Goal: Use online tool/utility: Use online tool/utility

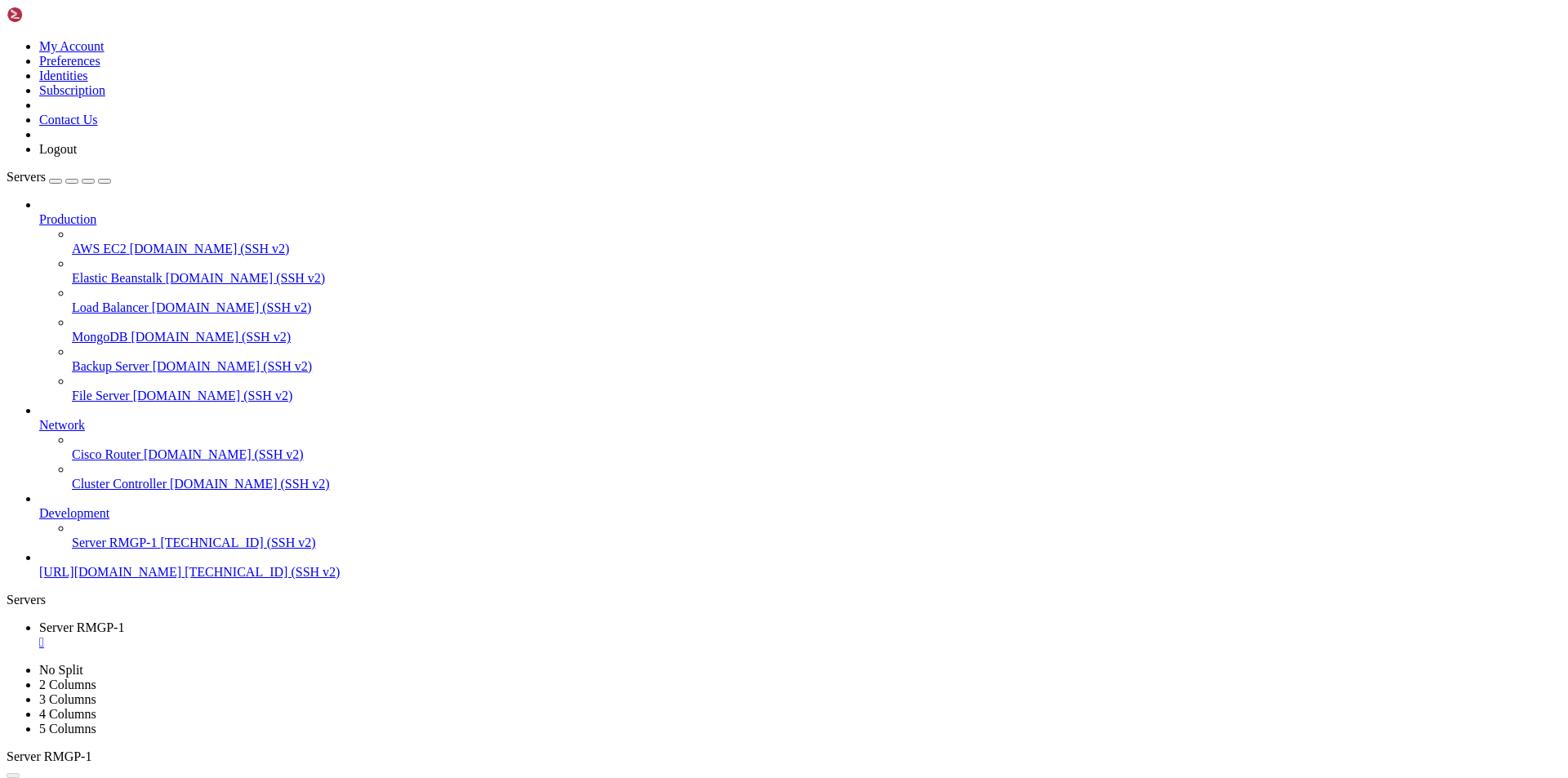
scroll to position [7, 2]
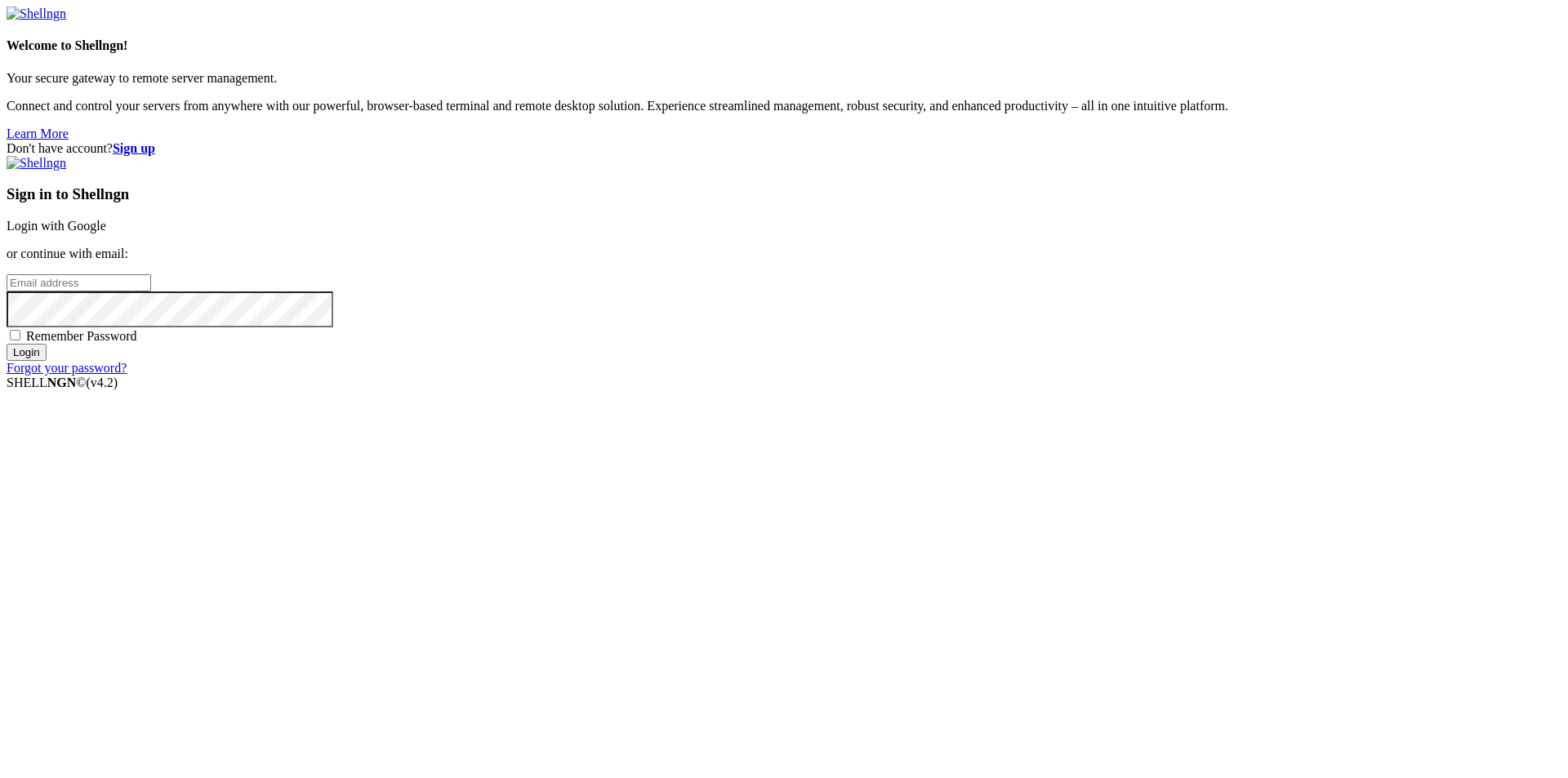
click at [106, 233] on link "Login with Google" at bounding box center [56, 226] width 100 height 14
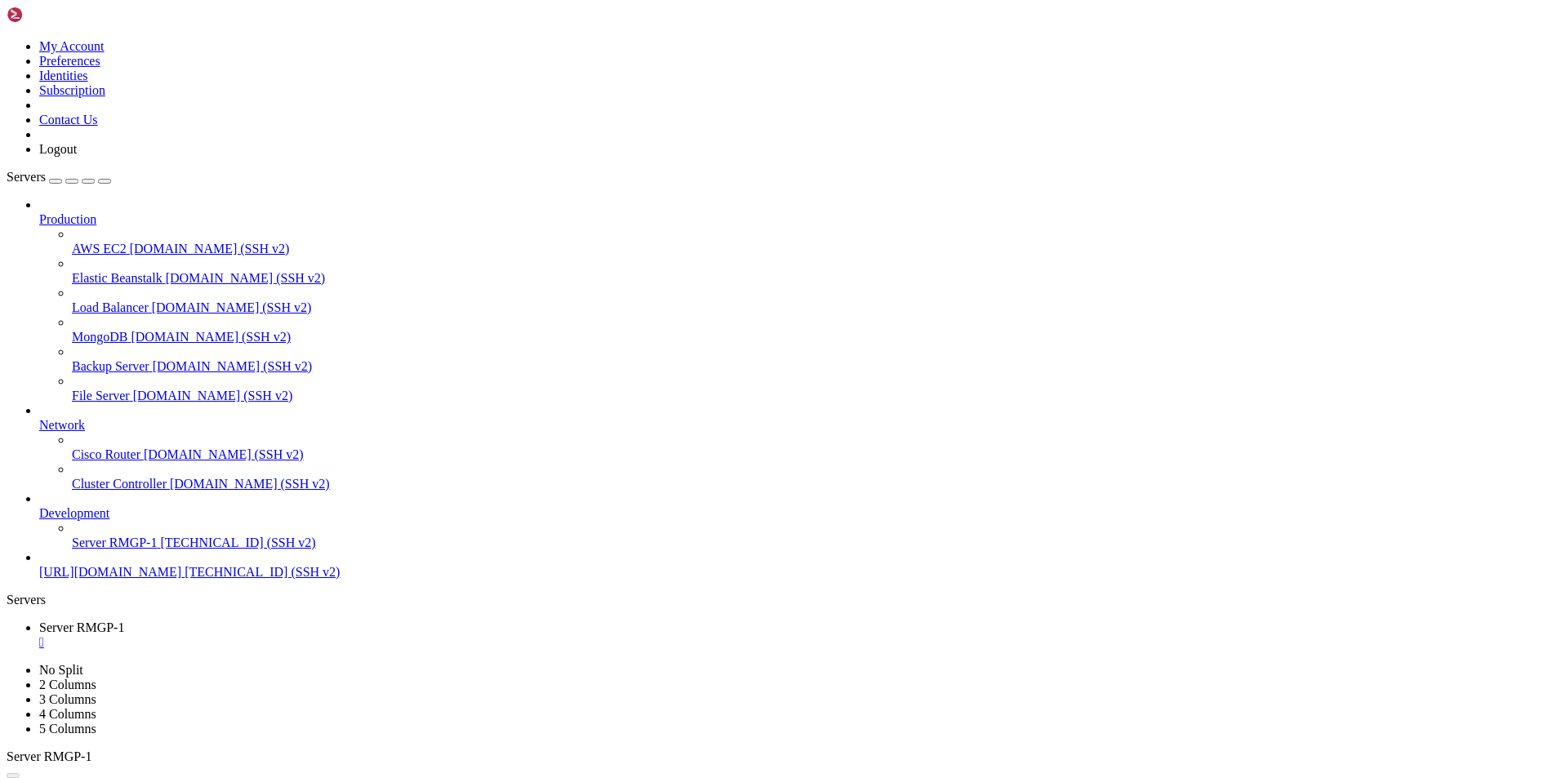
scroll to position [943, 0]
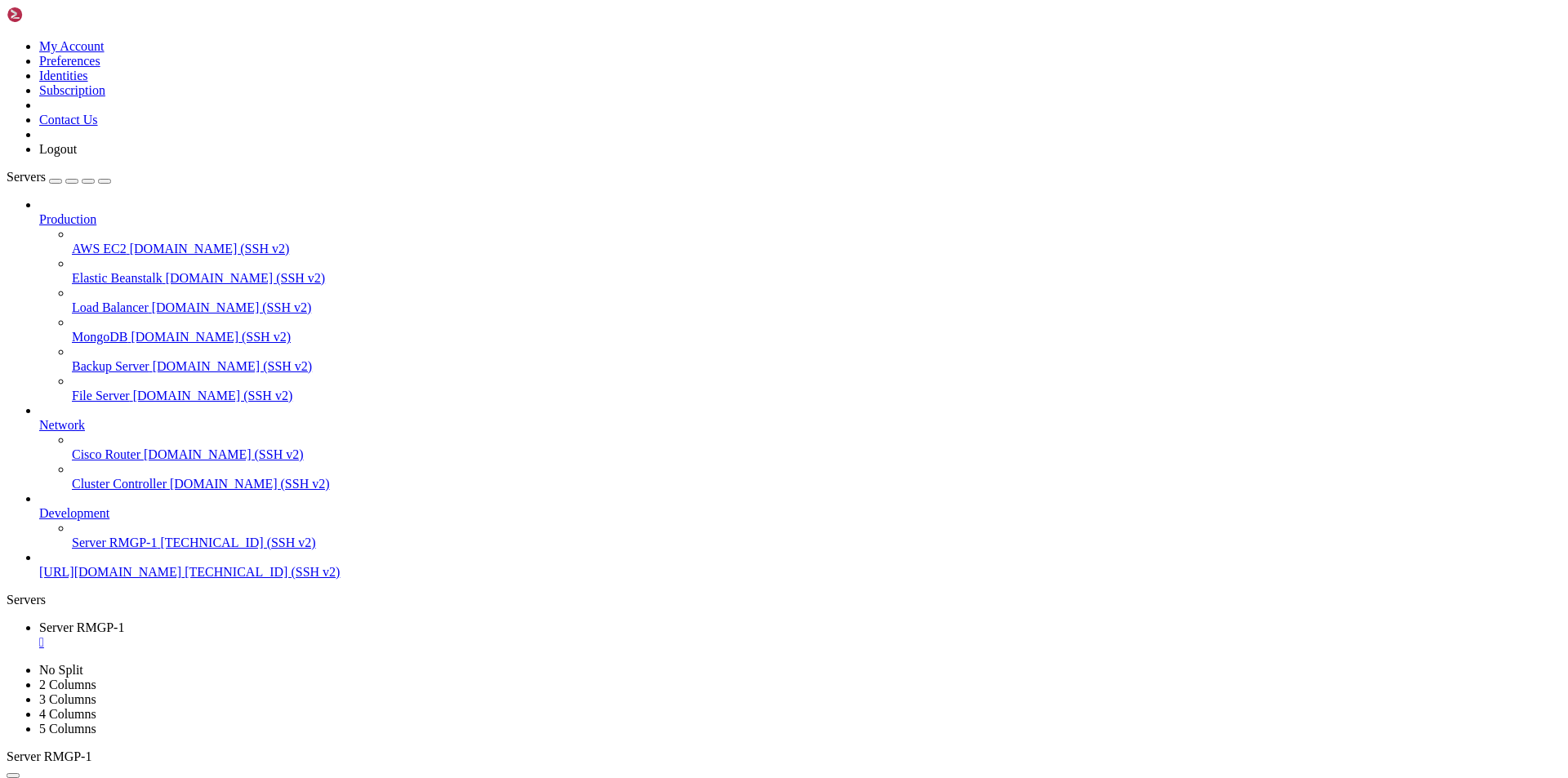
scroll to position [1997, 0]
drag, startPoint x: 314, startPoint y: 932, endPoint x: 118, endPoint y: 924, distance: 196.2
copy div "~# ping [DOMAIN_NAME] ping: [DOMAIN_NAME]: Name or service not known"
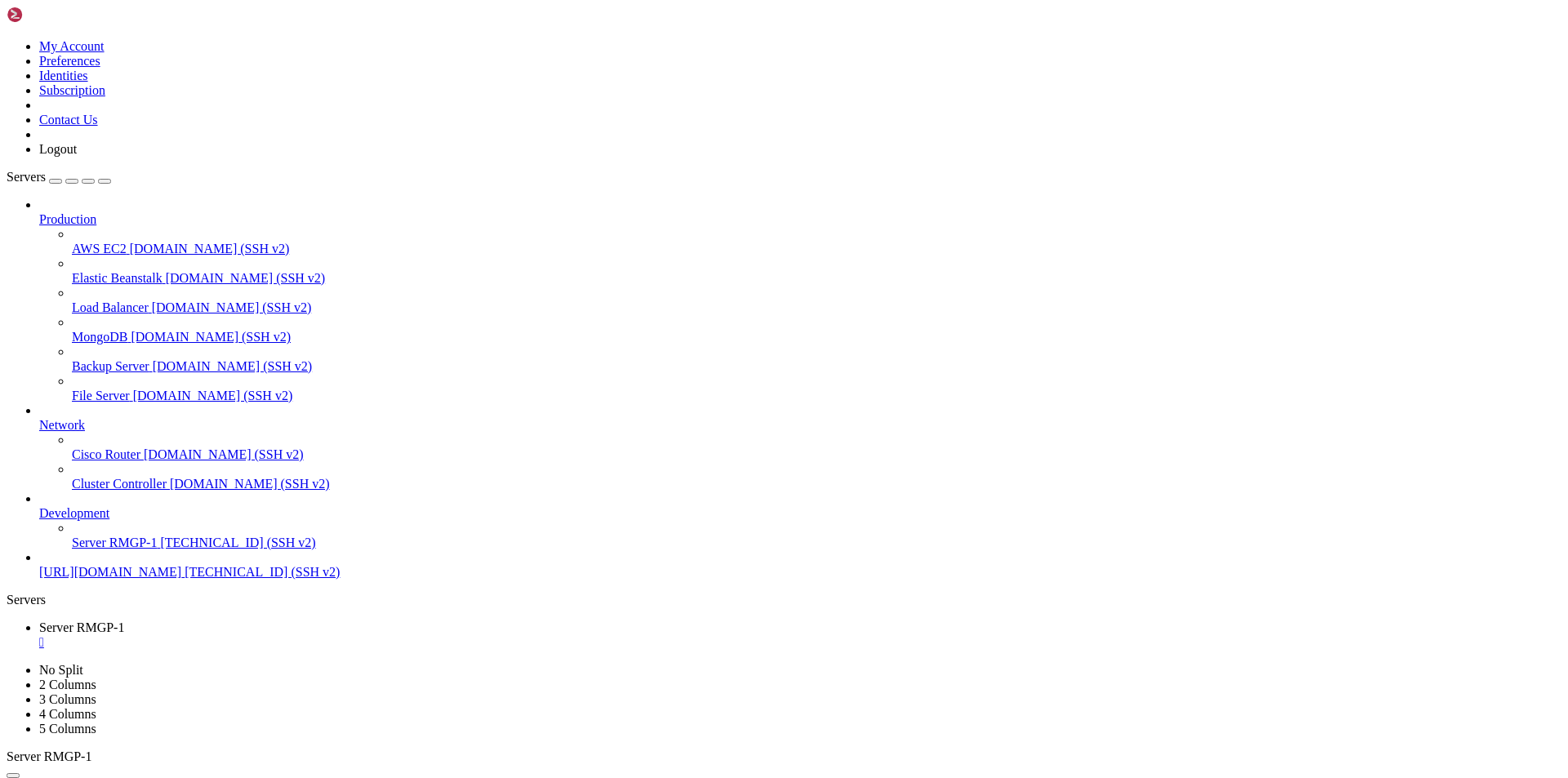
scroll to position [2081, 0]
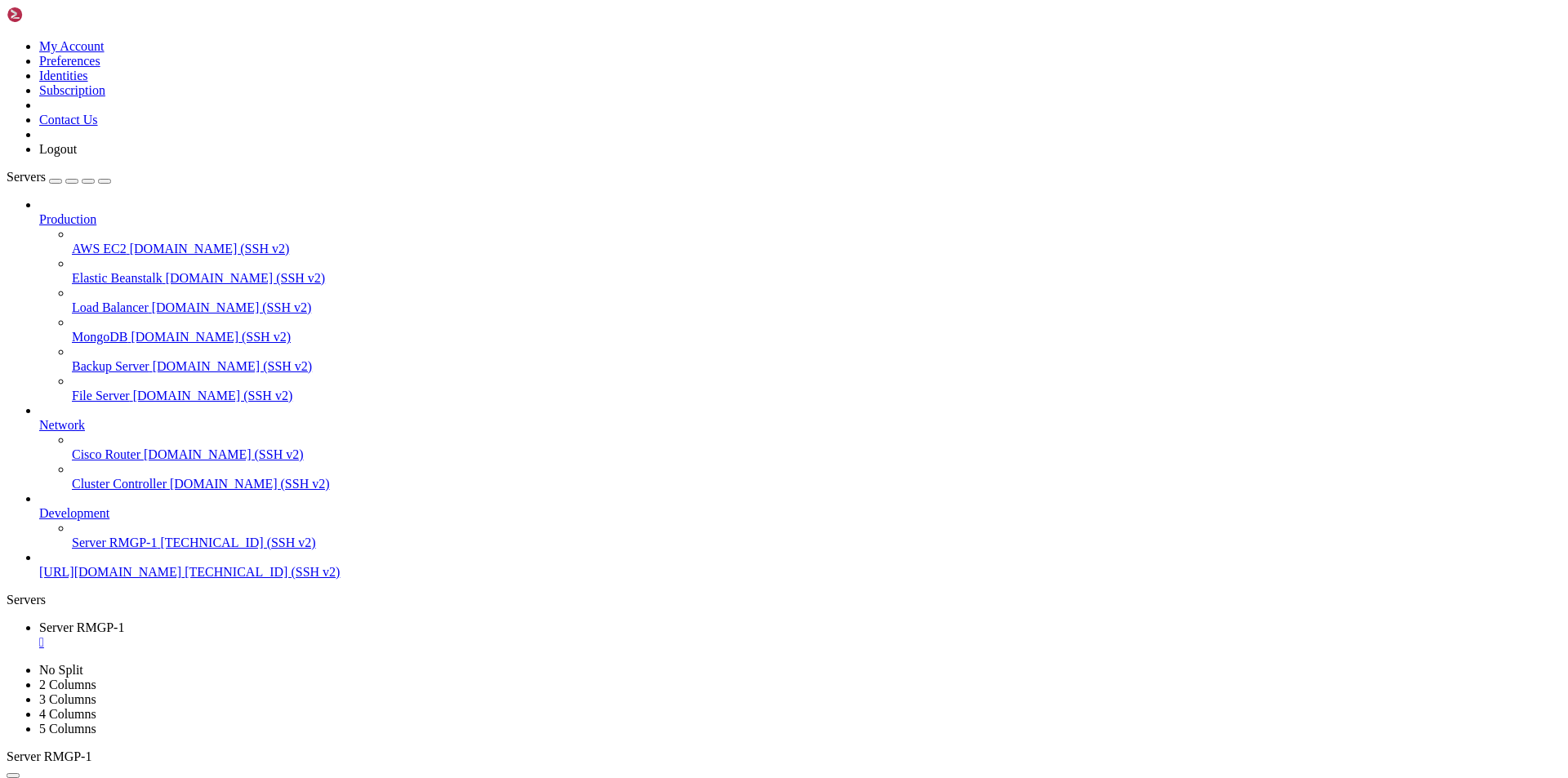
scroll to position [5369, 0]
